Goal: Communication & Community: Answer question/provide support

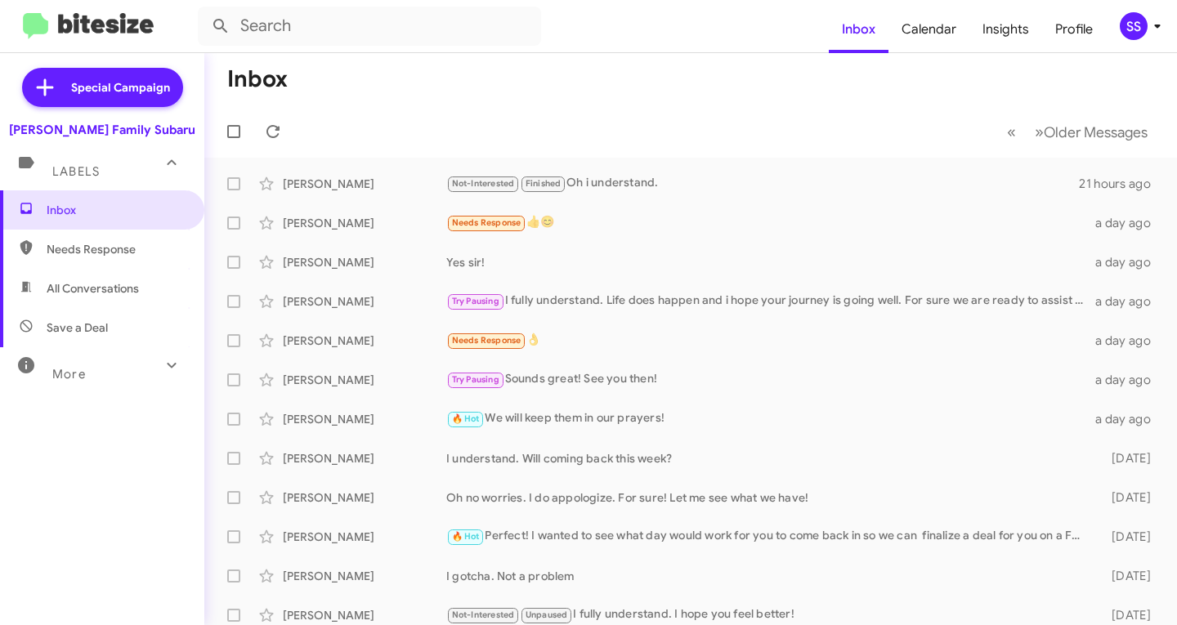
click at [96, 314] on span "Save a Deal" at bounding box center [102, 327] width 204 height 39
type input "in:not-interested"
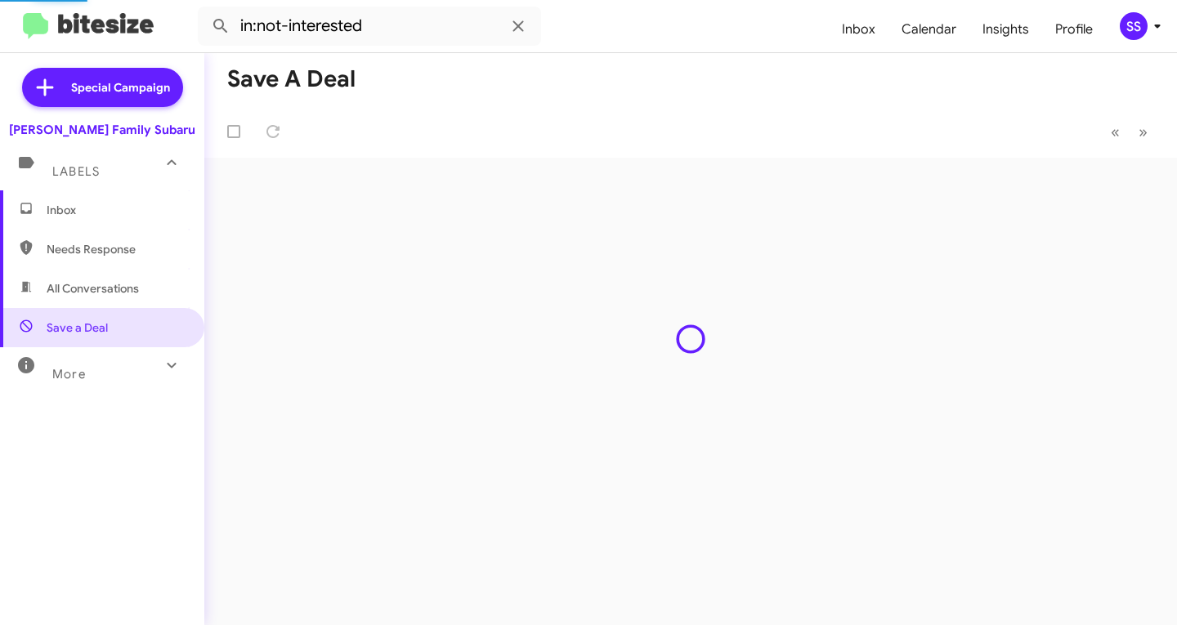
click at [97, 199] on span "Inbox" at bounding box center [102, 209] width 204 height 39
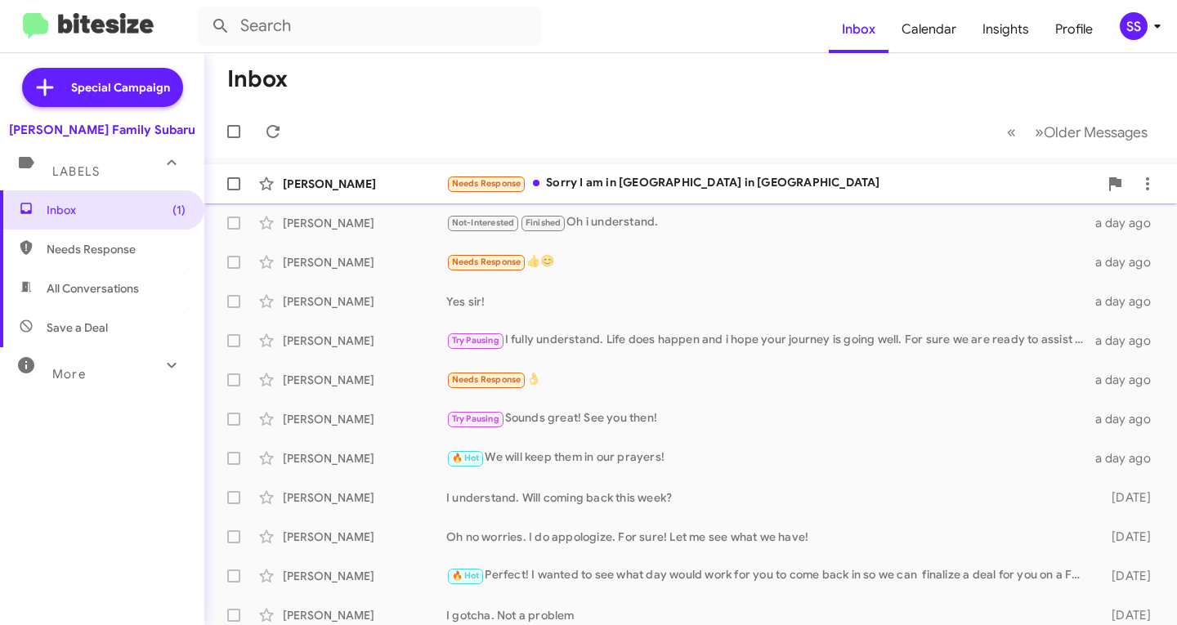
click at [624, 179] on div "Needs Response Sorry I am in [GEOGRAPHIC_DATA] in [GEOGRAPHIC_DATA]" at bounding box center [772, 183] width 652 height 19
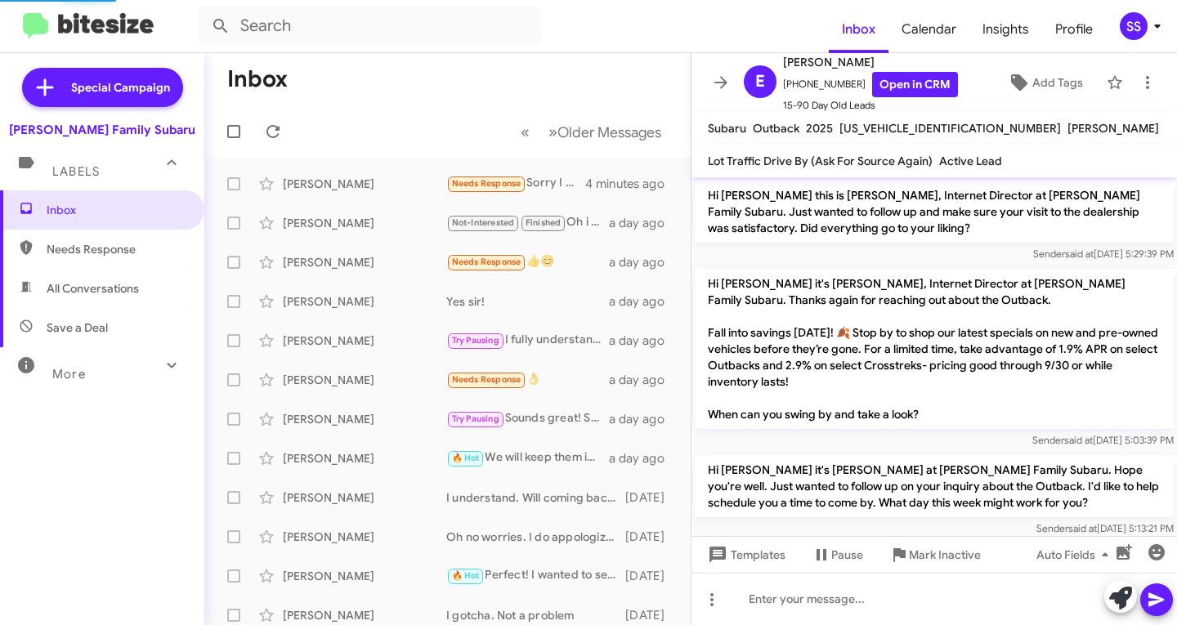
scroll to position [168, 0]
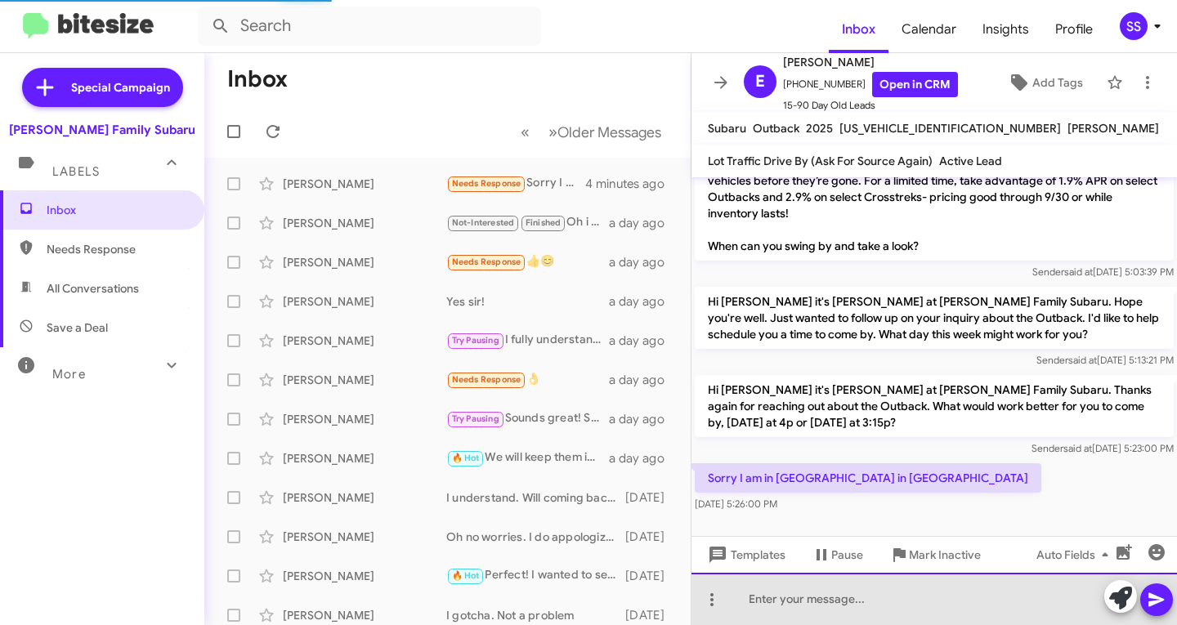
click at [854, 593] on div at bounding box center [933, 599] width 485 height 52
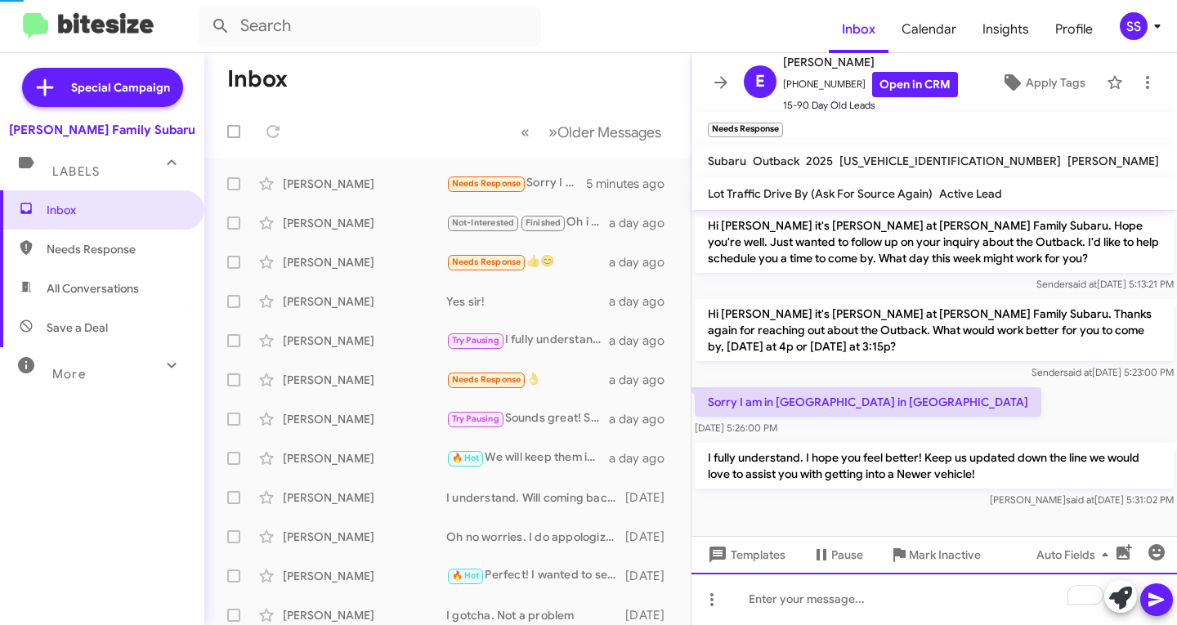
scroll to position [244, 0]
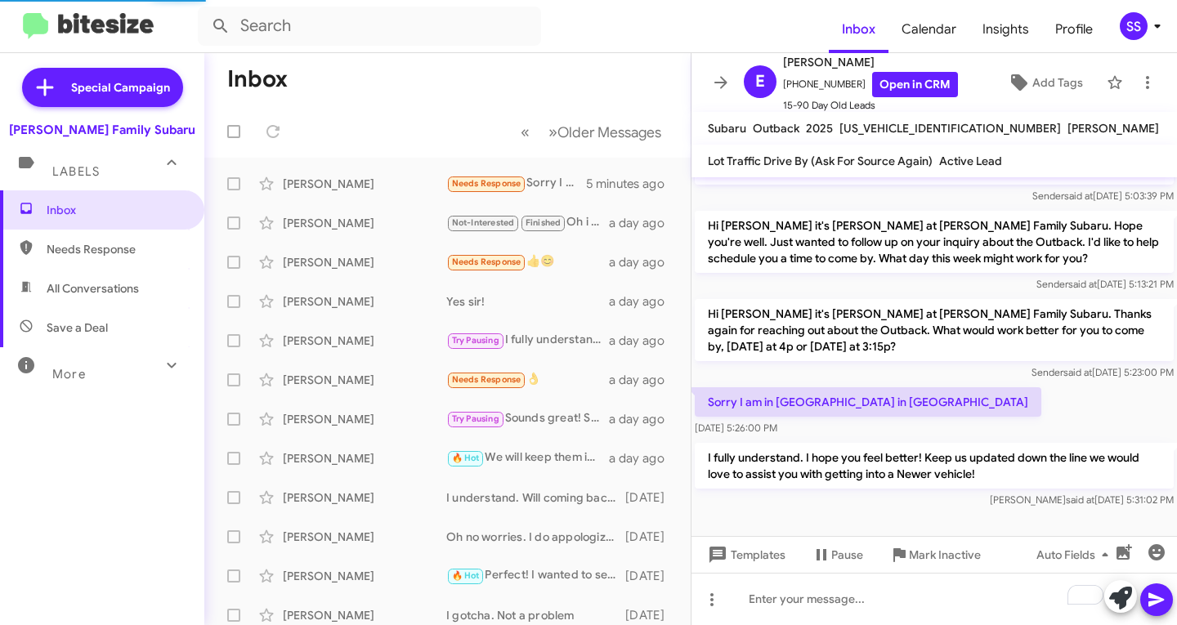
click at [118, 332] on span "Save a Deal" at bounding box center [102, 327] width 204 height 39
type input "in:not-interested"
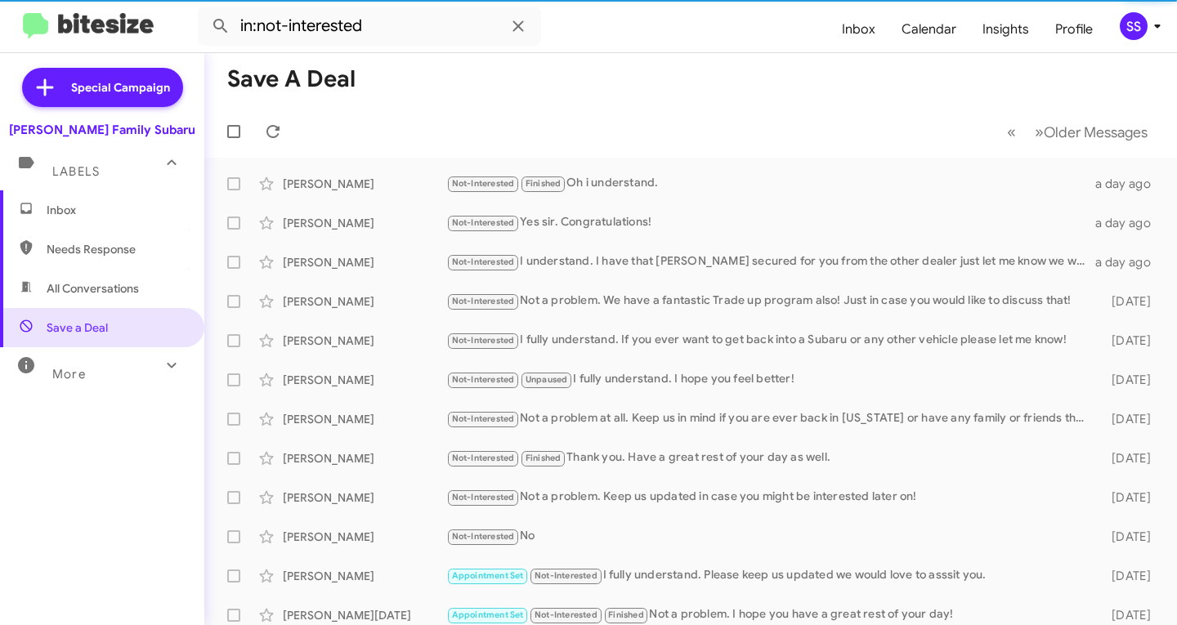
click at [126, 211] on span "Inbox" at bounding box center [116, 210] width 139 height 16
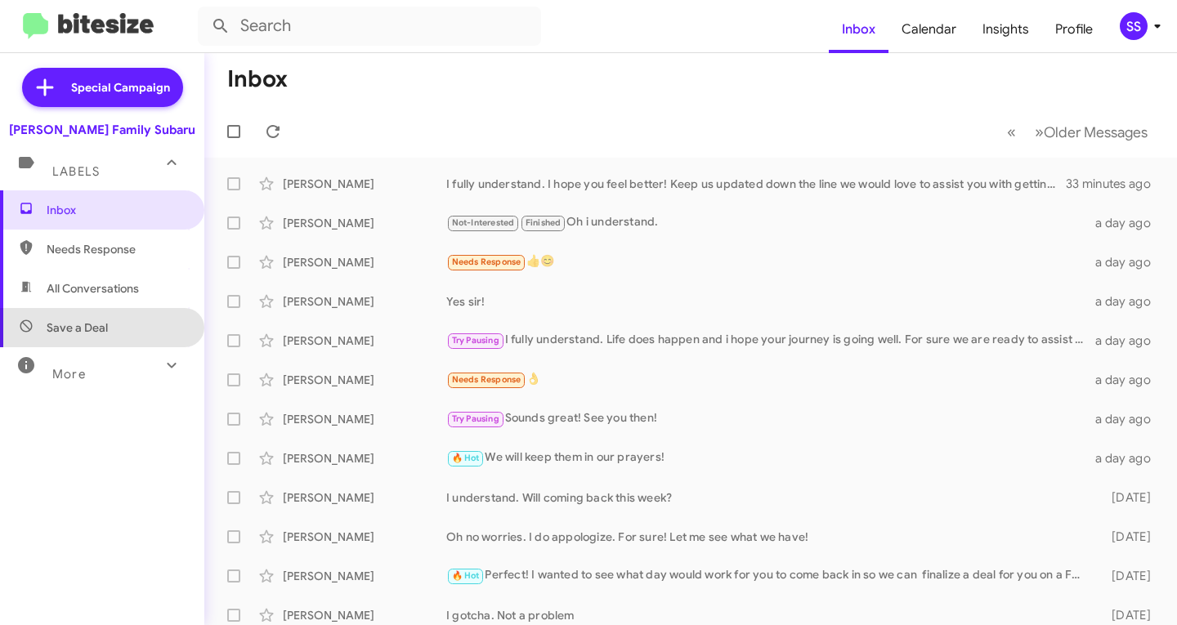
click at [106, 330] on span "Save a Deal" at bounding box center [77, 328] width 61 height 16
type input "in:not-interested"
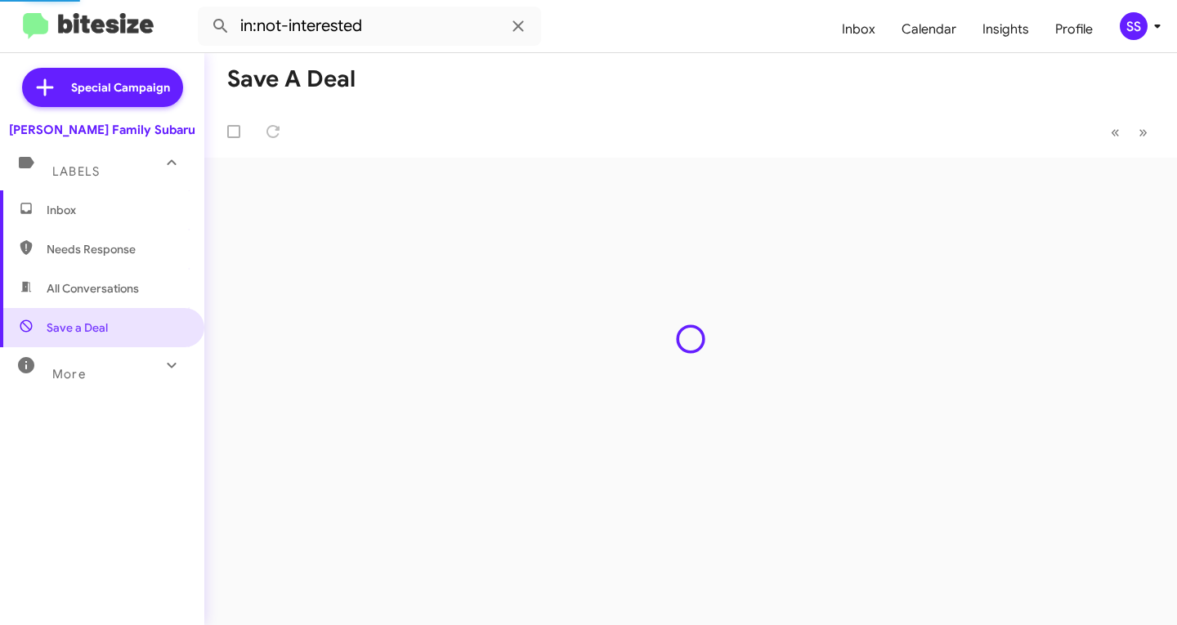
click at [123, 208] on span "Inbox" at bounding box center [116, 210] width 139 height 16
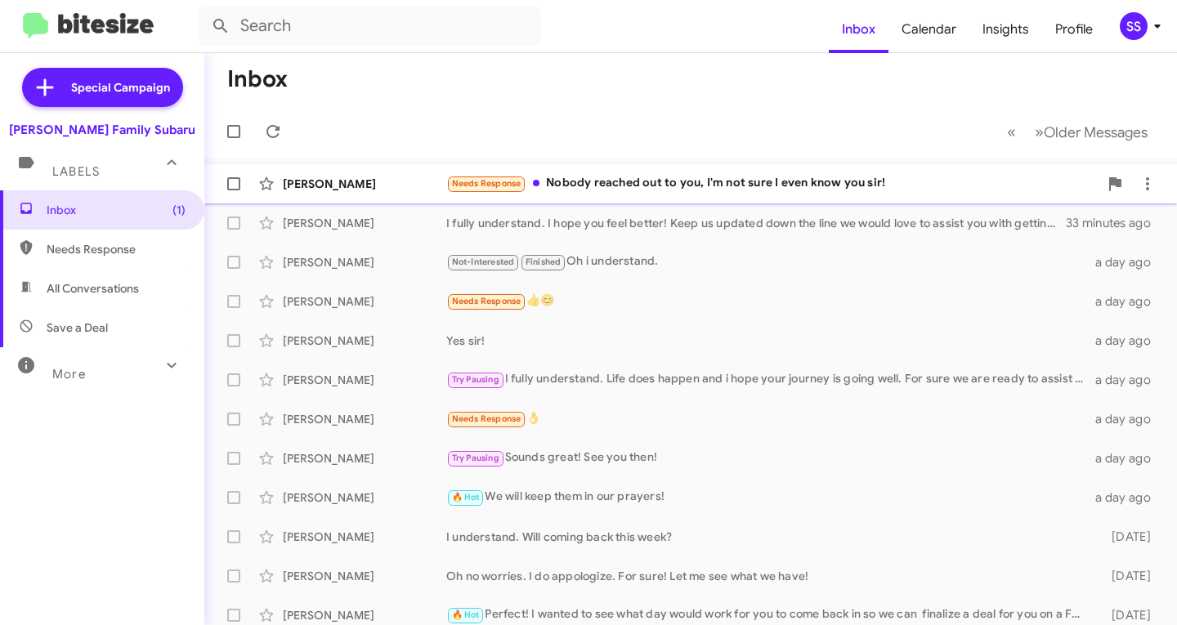
click at [750, 185] on div "Needs Response Nobody reached out to you, I'm not sure I even know you sir!" at bounding box center [772, 183] width 652 height 19
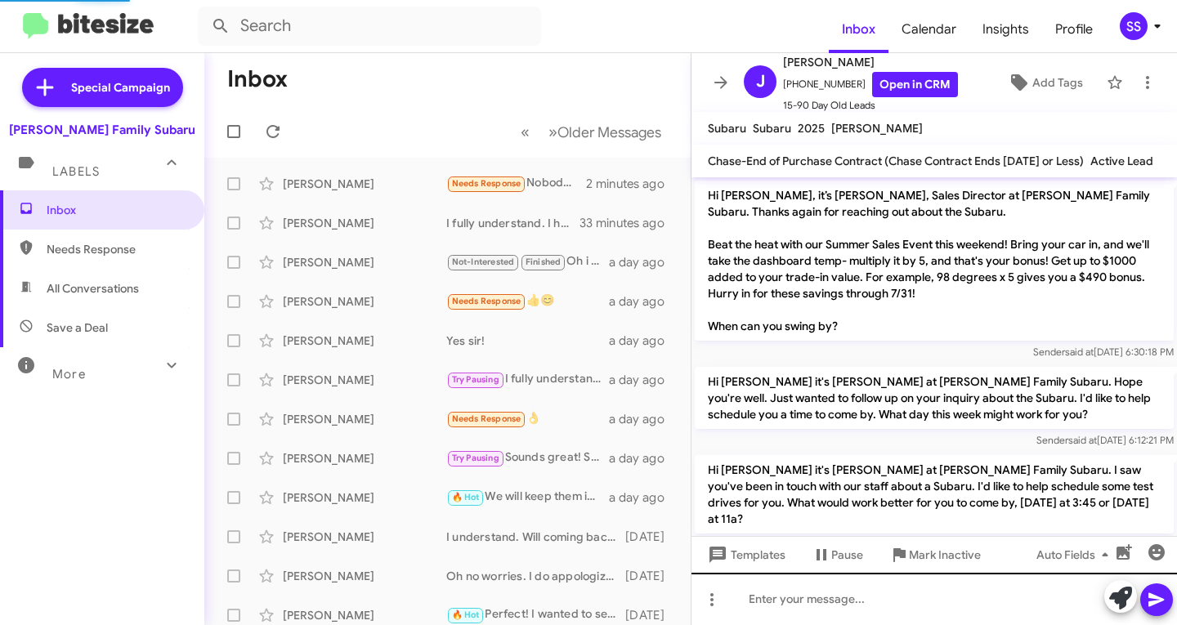
scroll to position [1468, 0]
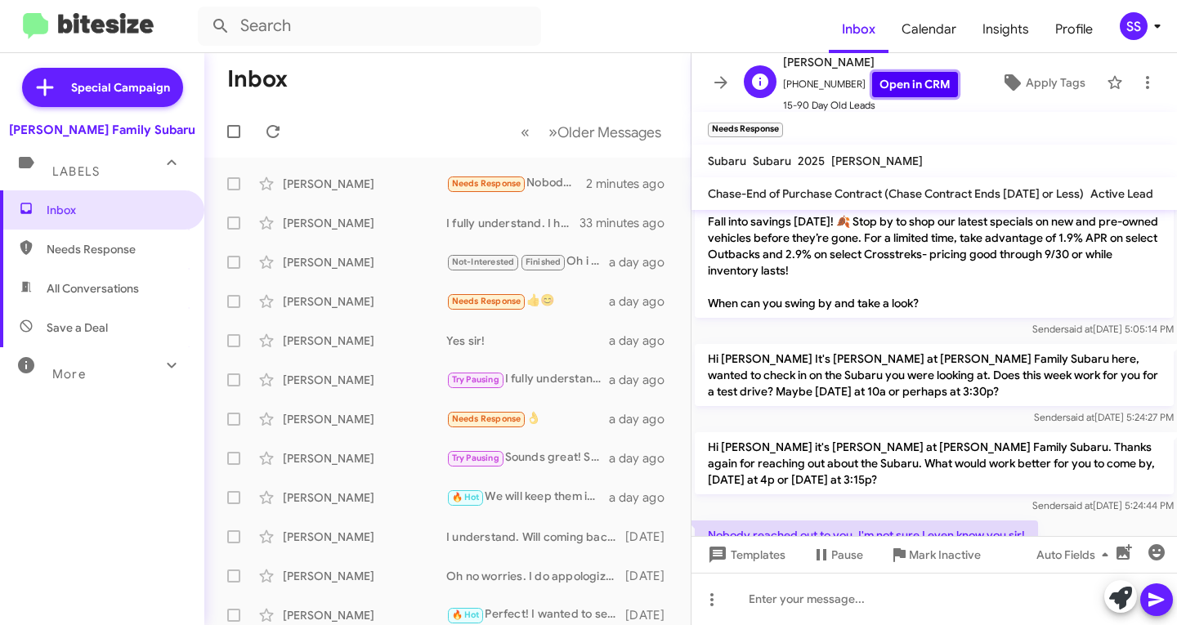
click at [910, 88] on link "Open in CRM" at bounding box center [915, 84] width 86 height 25
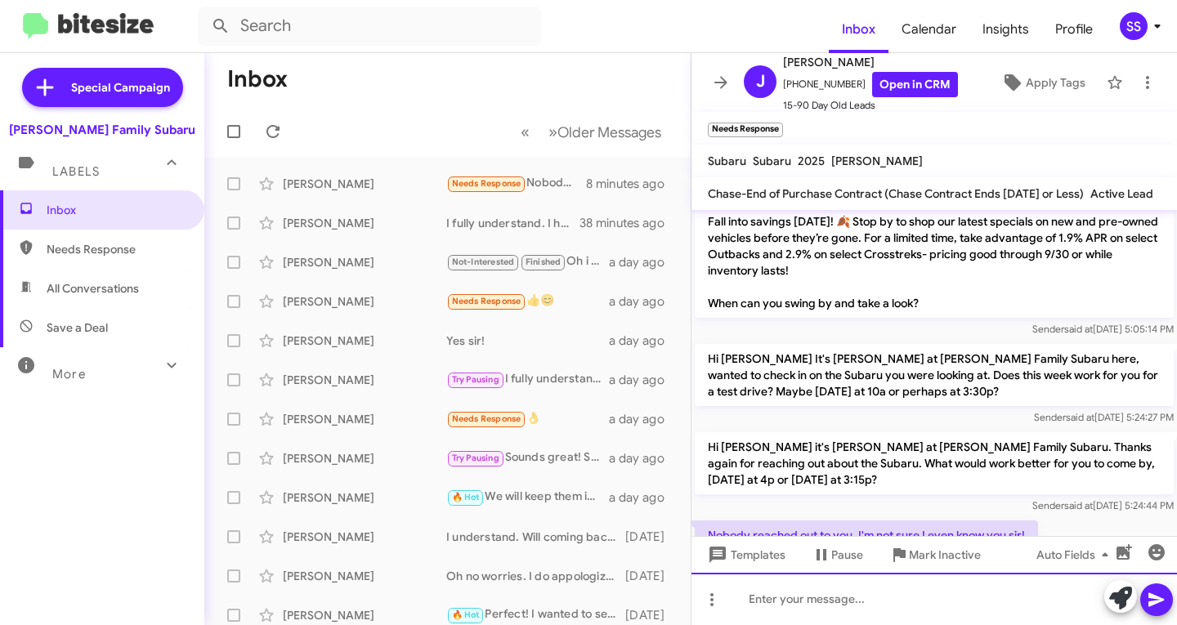
click at [828, 597] on div at bounding box center [933, 599] width 485 height 52
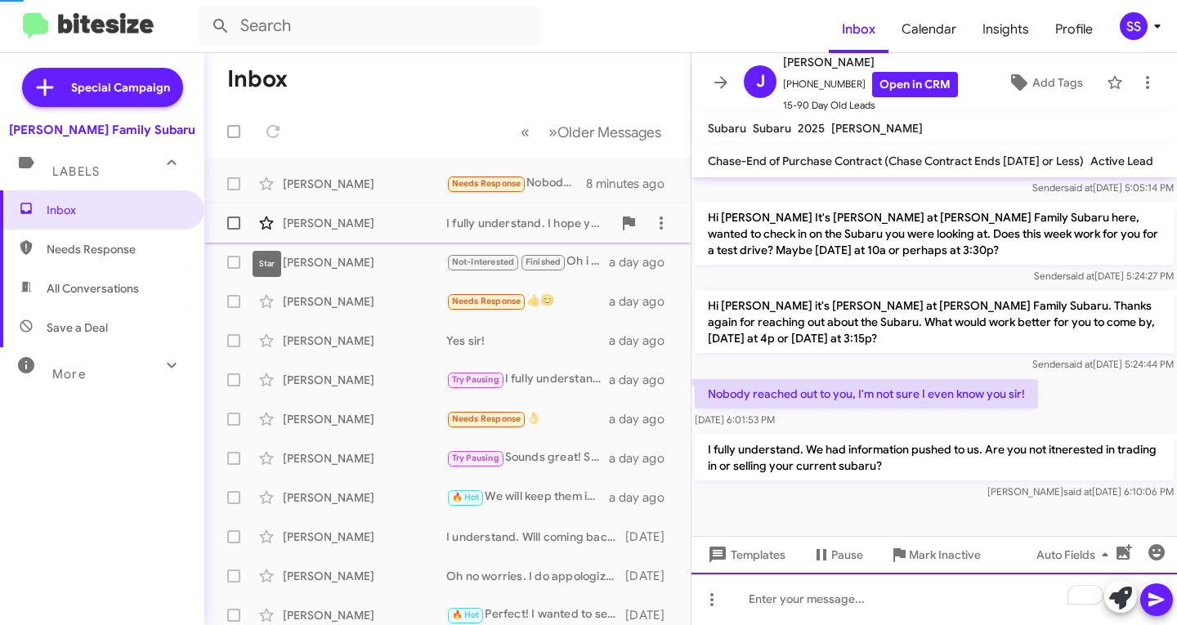
scroll to position [1544, 0]
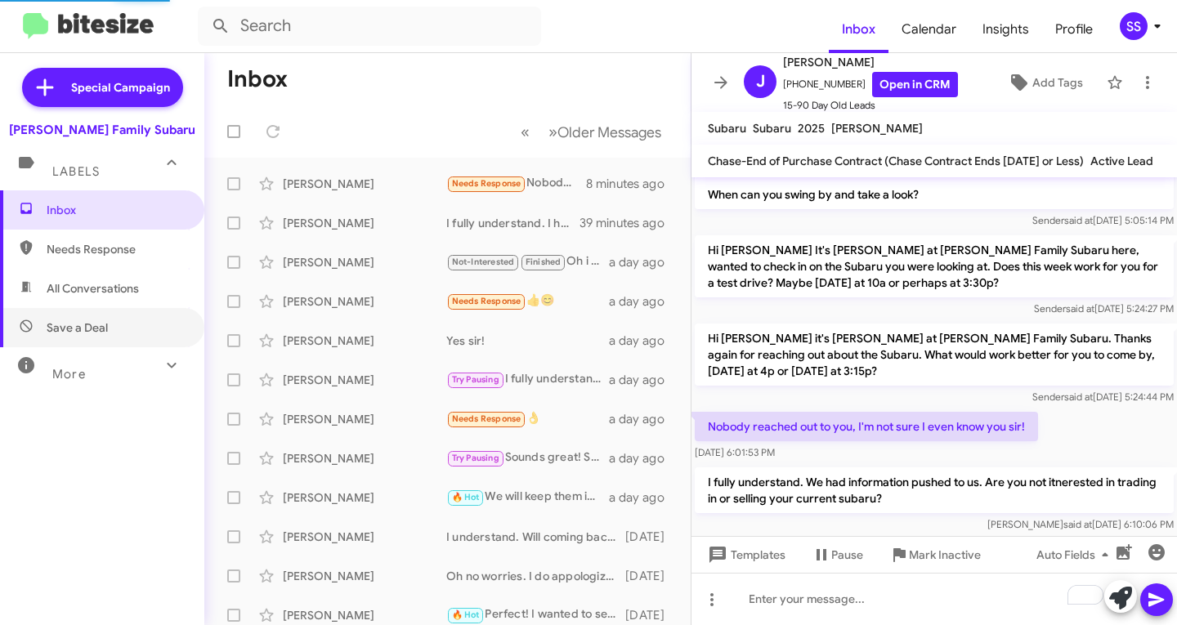
drag, startPoint x: 85, startPoint y: 325, endPoint x: 87, endPoint y: 297, distance: 27.8
click at [85, 325] on span "Save a Deal" at bounding box center [77, 328] width 61 height 16
type input "in:not-interested"
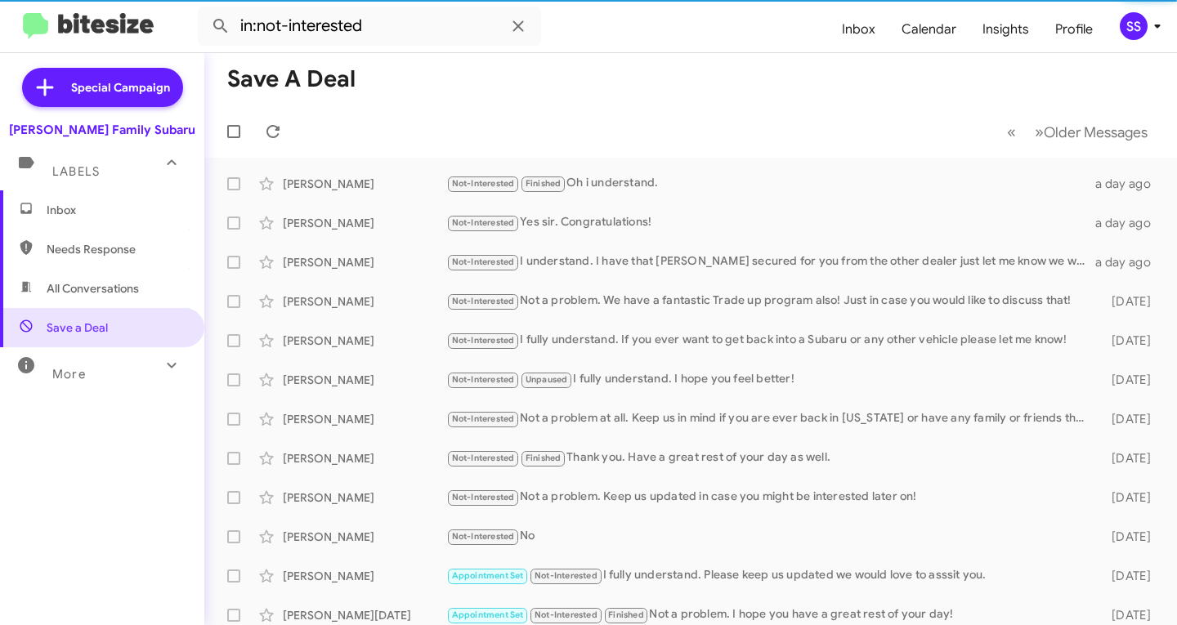
click at [97, 211] on span "Inbox" at bounding box center [116, 210] width 139 height 16
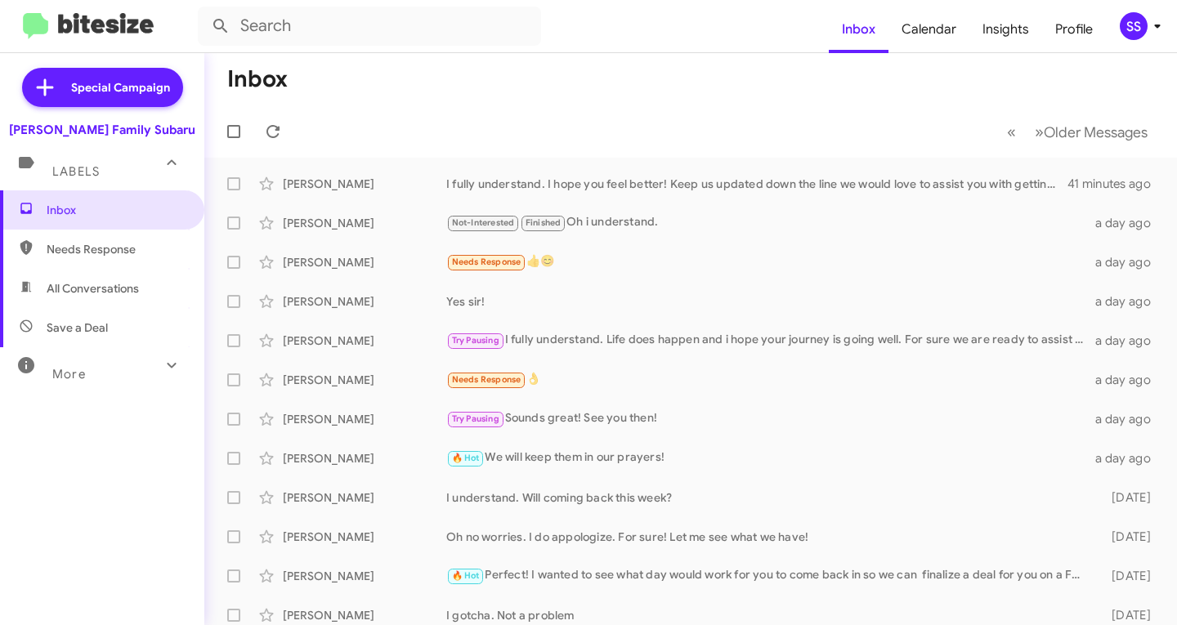
click at [123, 329] on span "Save a Deal" at bounding box center [102, 327] width 204 height 39
type input "in:not-interested"
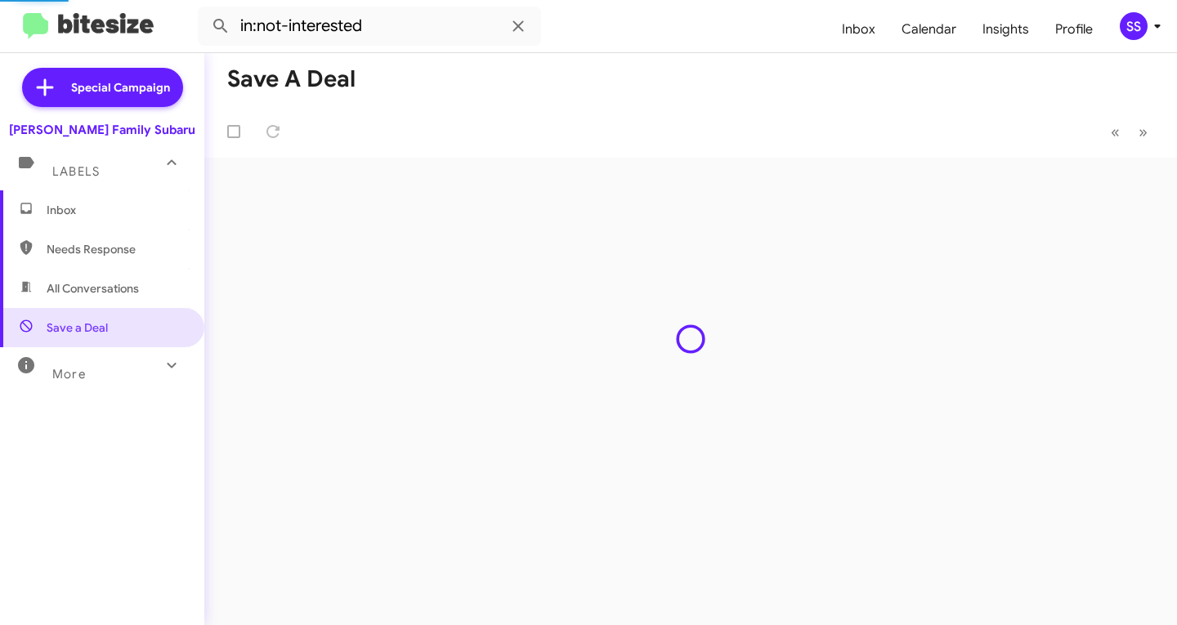
click at [122, 222] on span "Inbox" at bounding box center [102, 209] width 204 height 39
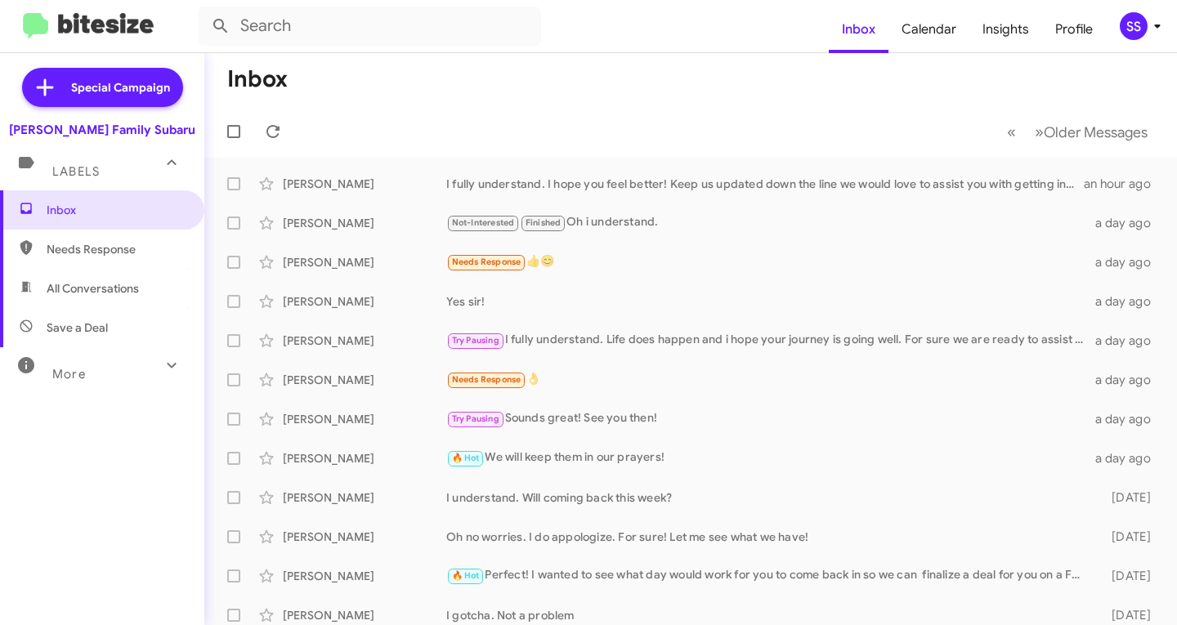
drag, startPoint x: 81, startPoint y: 334, endPoint x: 92, endPoint y: 313, distance: 24.1
click at [81, 334] on span "Save a Deal" at bounding box center [77, 328] width 61 height 16
type input "in:not-interested"
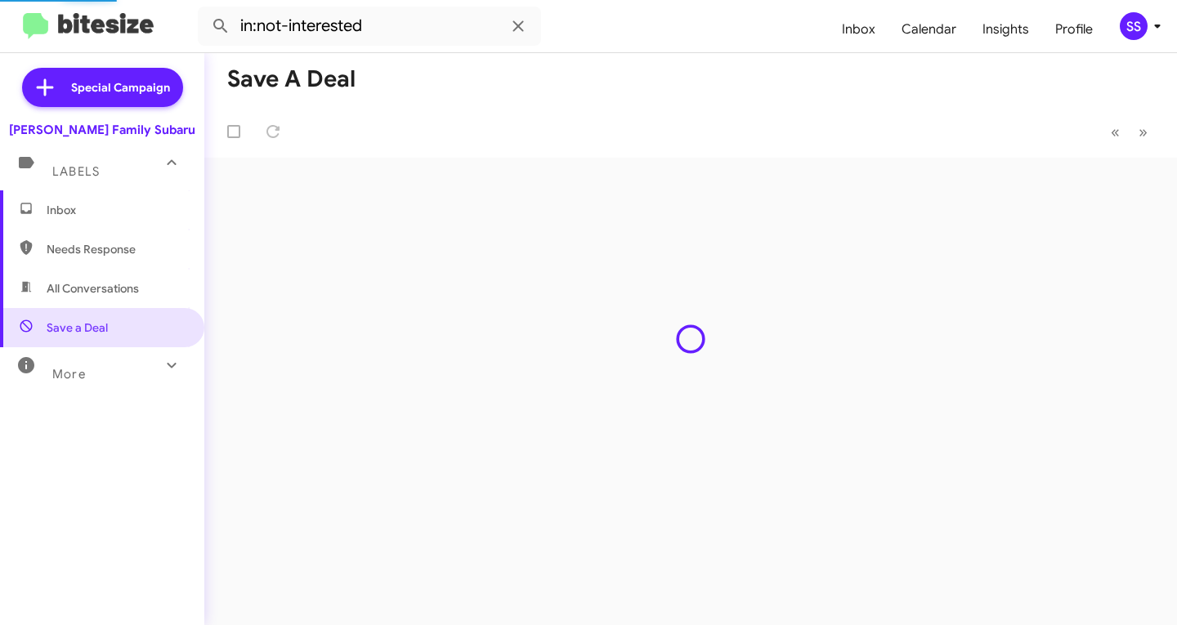
click at [113, 209] on span "Inbox" at bounding box center [116, 210] width 139 height 16
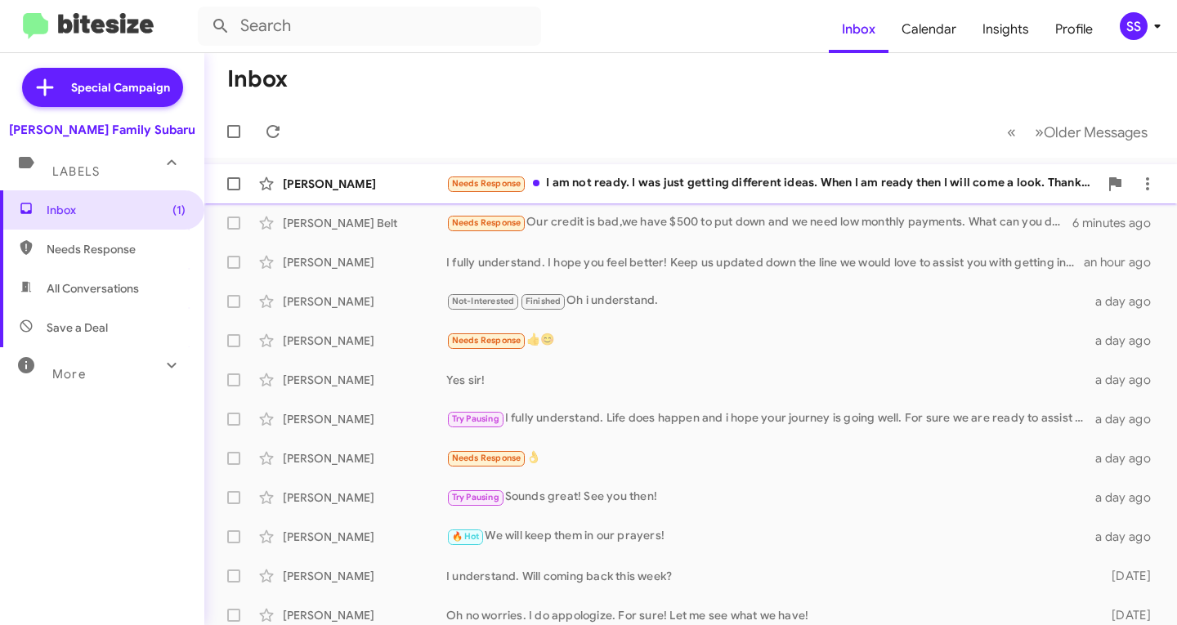
click at [654, 181] on div "Needs Response I am not ready. I was just getting different ideas. When I am re…" at bounding box center [772, 183] width 652 height 19
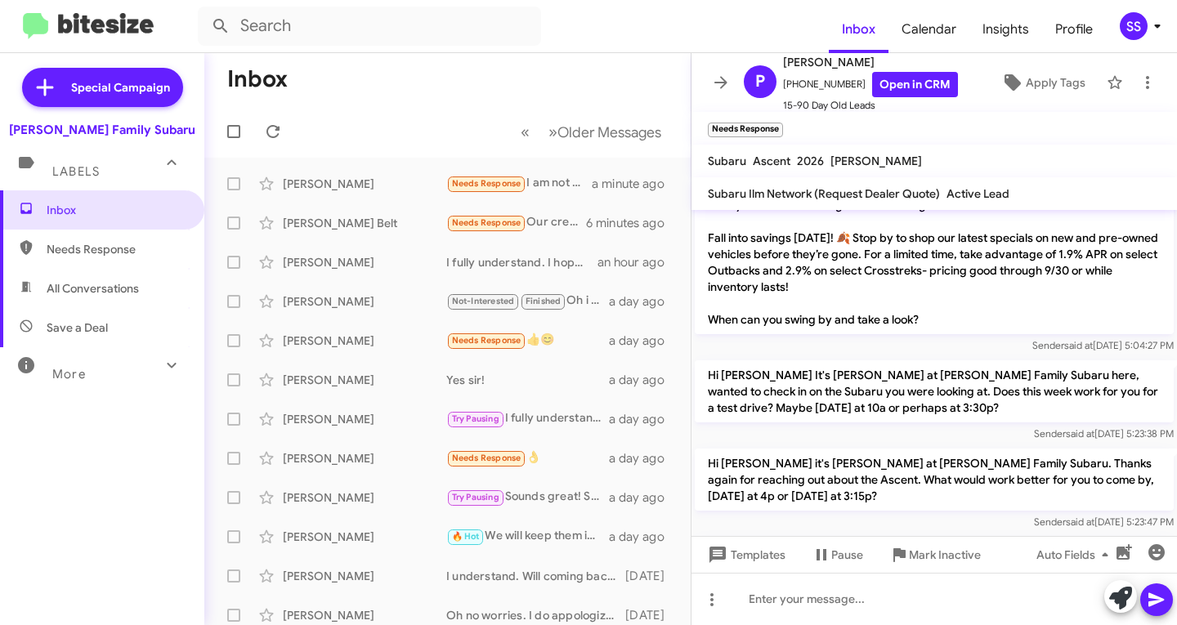
scroll to position [1033, 0]
